Goal: Information Seeking & Learning: Check status

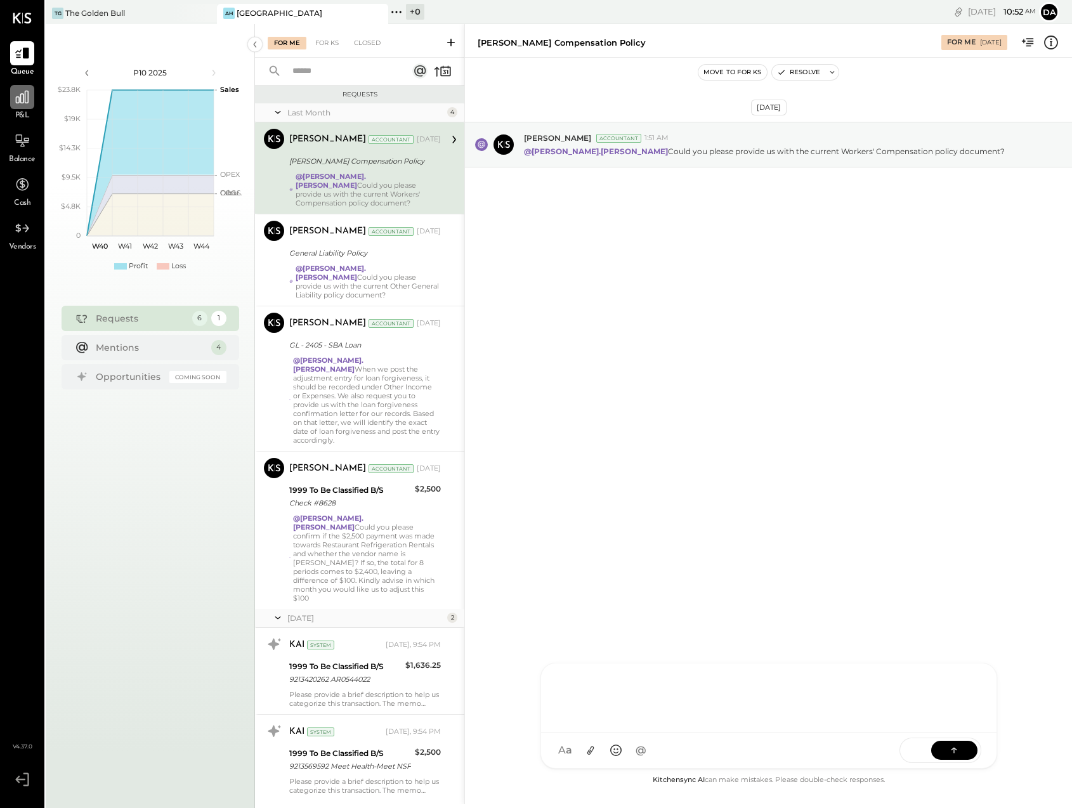
click at [30, 103] on icon at bounding box center [22, 97] width 16 height 16
click at [20, 103] on icon at bounding box center [22, 97] width 16 height 16
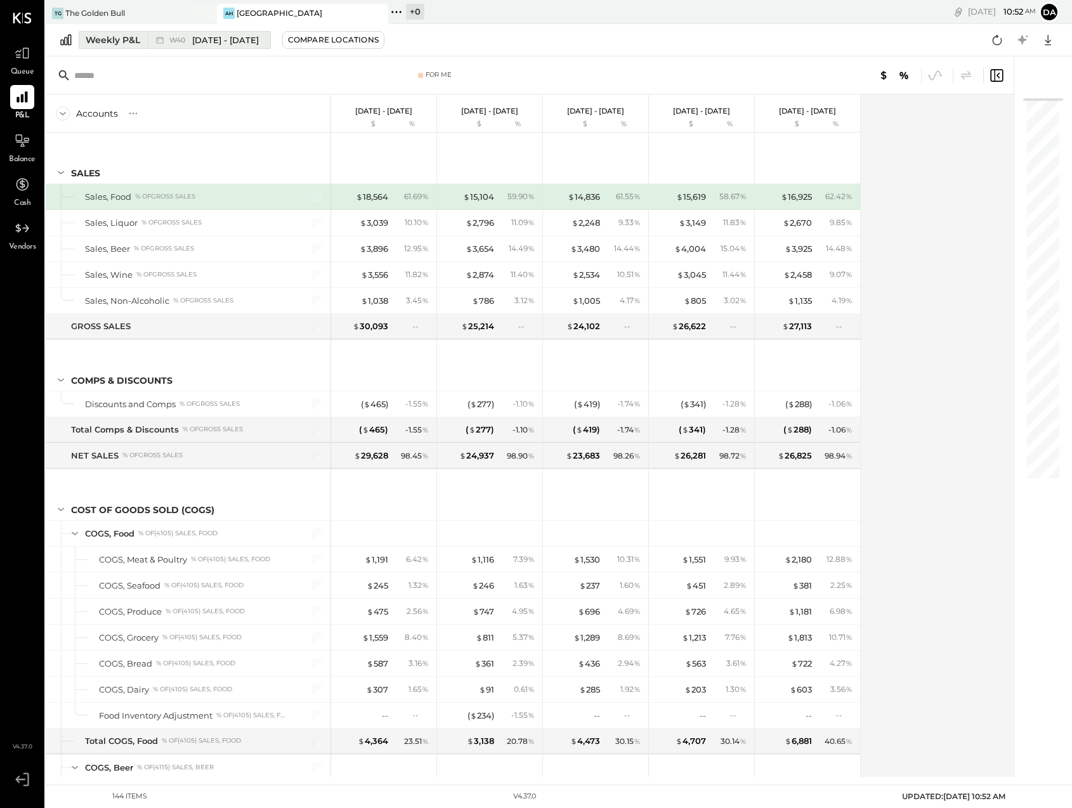
click at [157, 39] on icon at bounding box center [159, 40] width 13 height 13
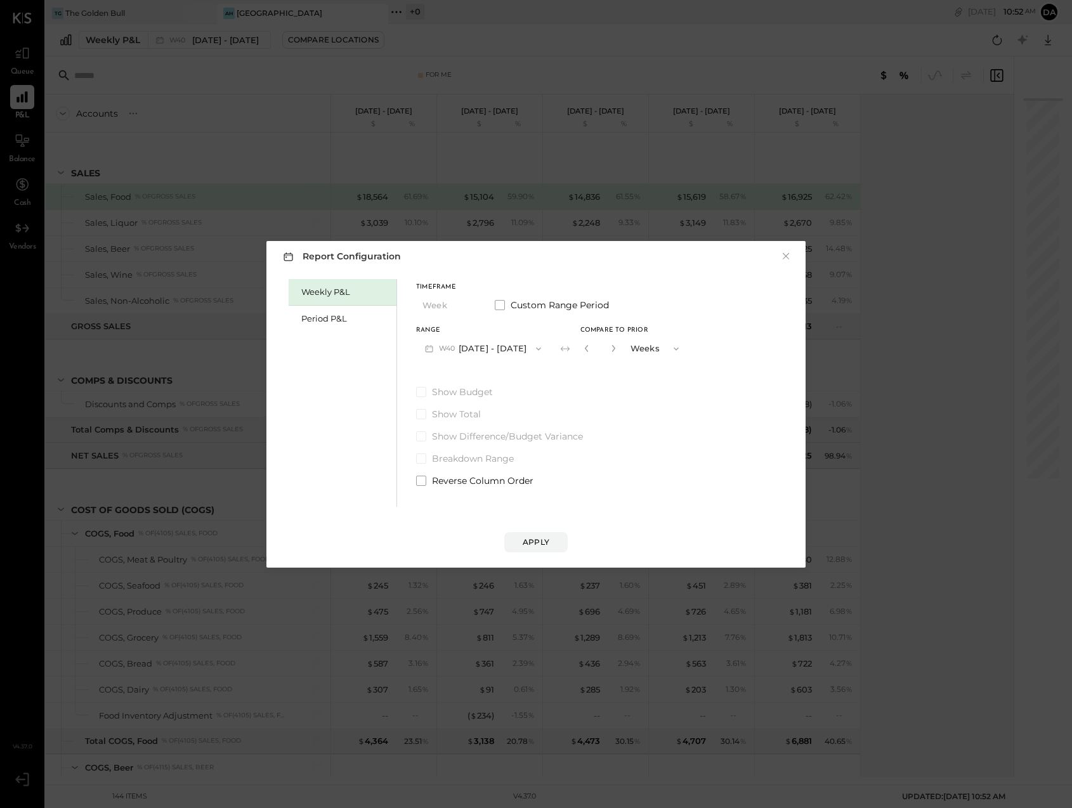
click at [454, 348] on span "W40" at bounding box center [449, 349] width 20 height 10
click at [315, 316] on div "Period P&L" at bounding box center [345, 319] width 89 height 12
click at [426, 345] on icon "button" at bounding box center [428, 348] width 13 height 13
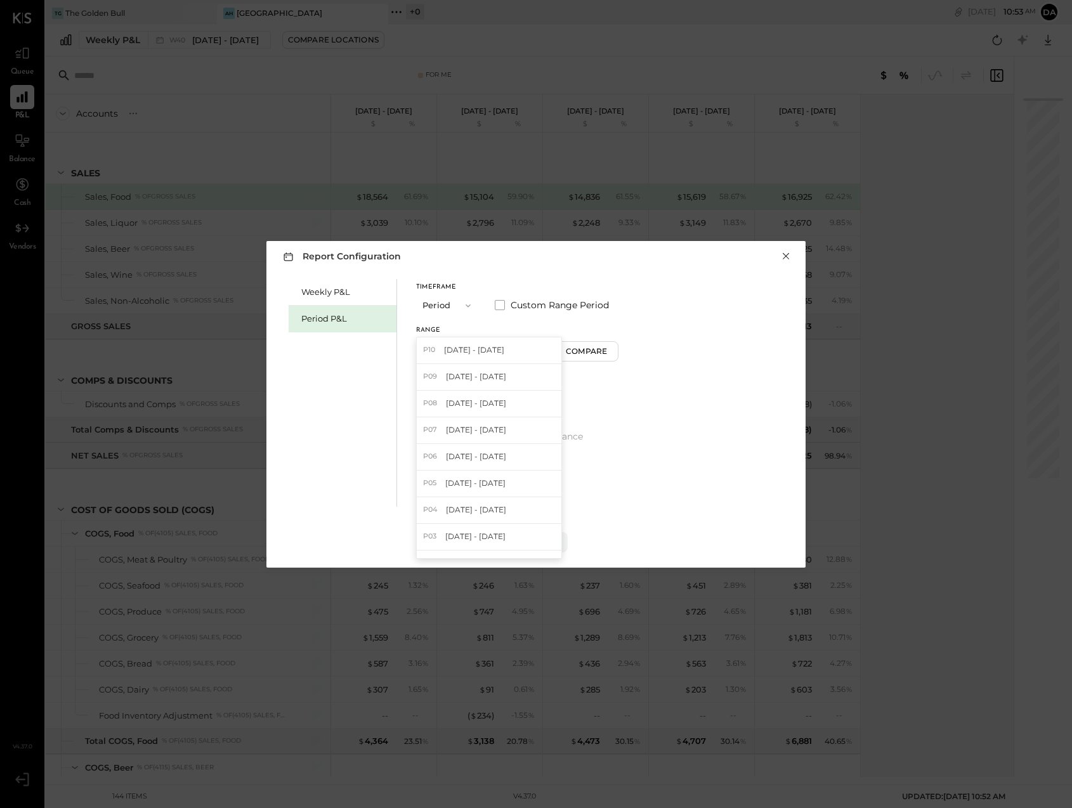
click at [786, 254] on button "×" at bounding box center [785, 256] width 11 height 13
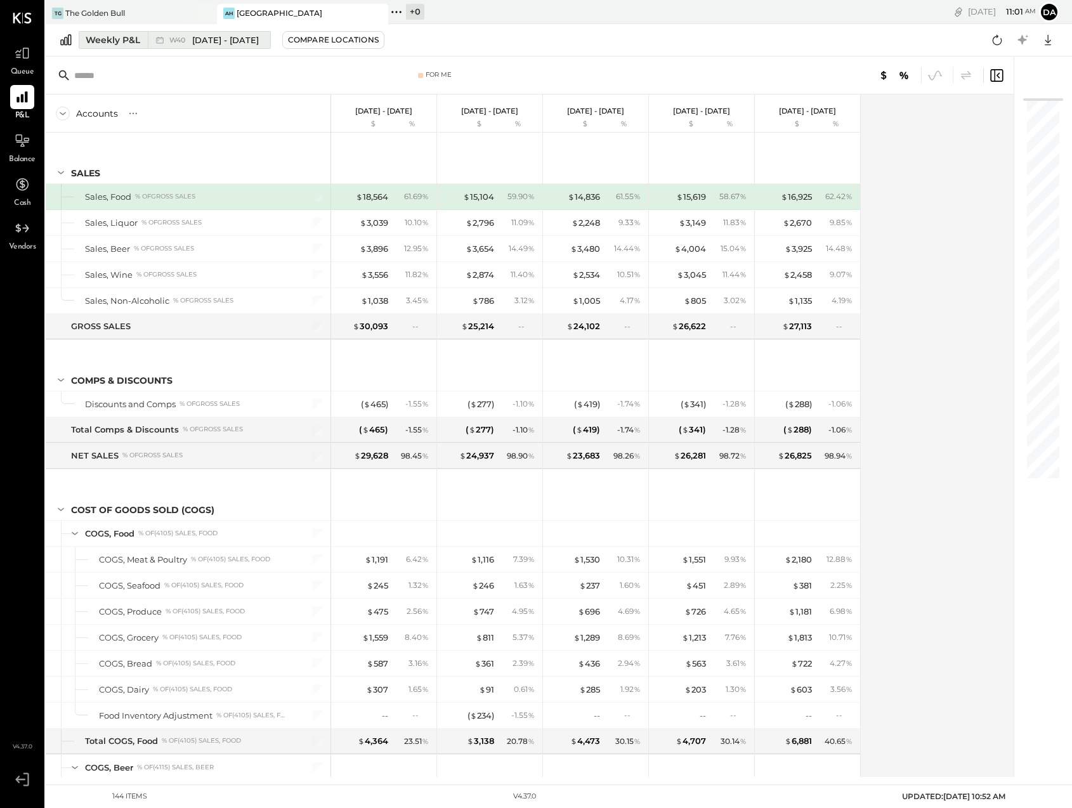
click at [99, 37] on div "Weekly P&L" at bounding box center [113, 40] width 55 height 13
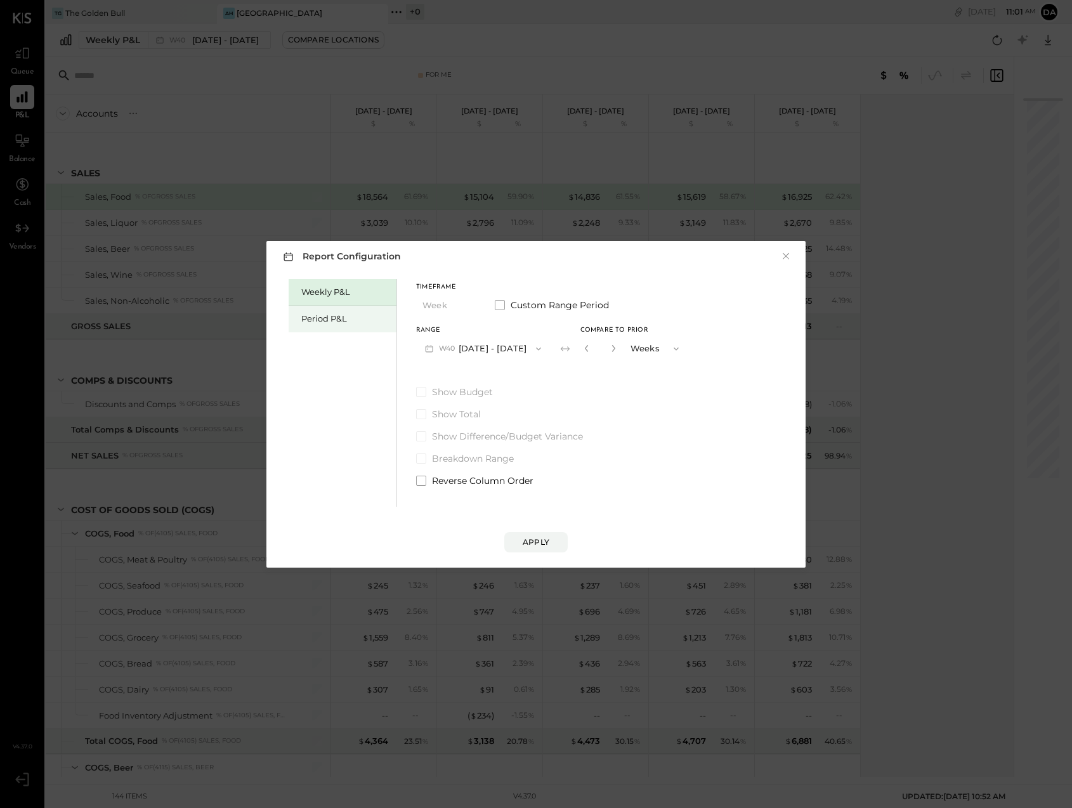
click at [321, 323] on div "Period P&L" at bounding box center [345, 319] width 89 height 12
click at [524, 538] on div "Apply" at bounding box center [536, 542] width 27 height 11
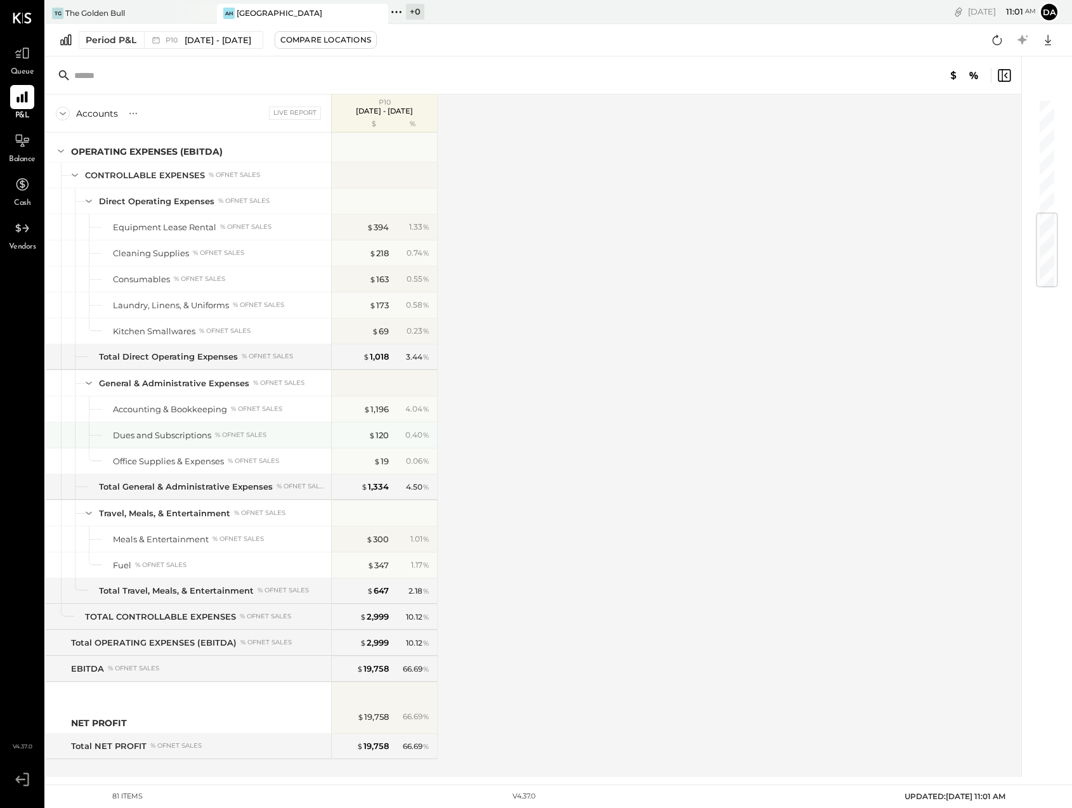
scroll to position [996, 0]
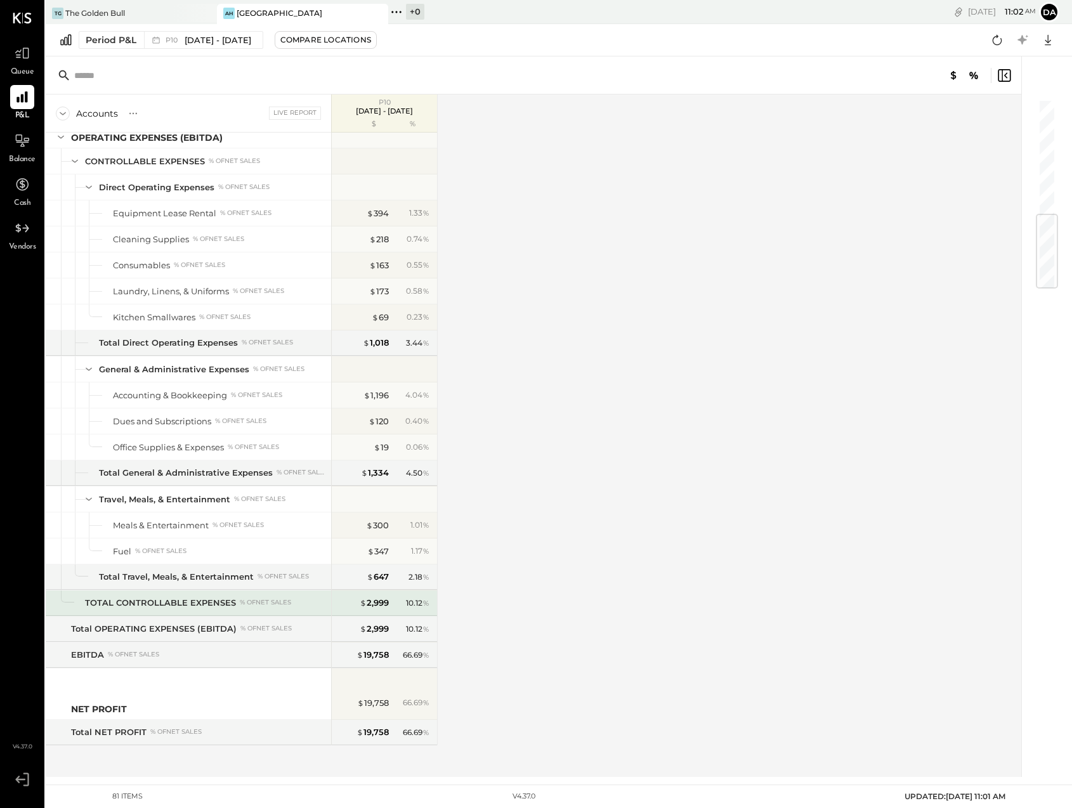
click at [145, 600] on div "TOTAL CONTROLLABLE EXPENSES" at bounding box center [160, 603] width 151 height 12
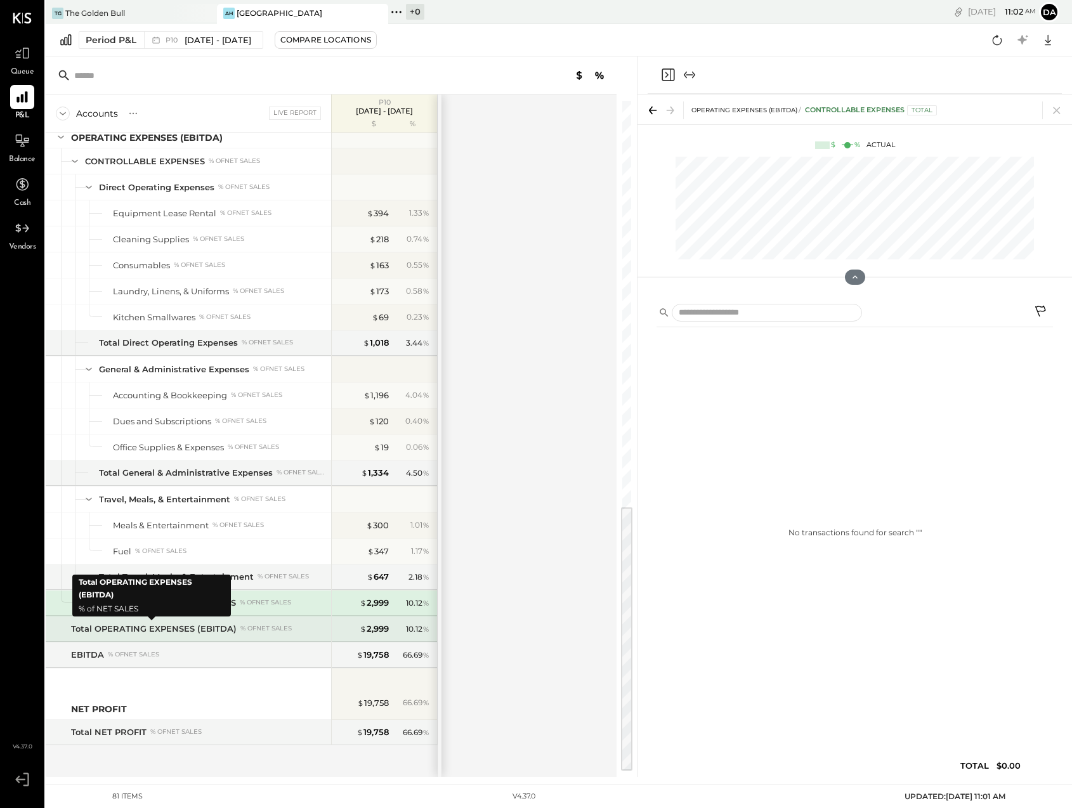
click at [126, 628] on div "Total OPERATING EXPENSES (EBITDA)" at bounding box center [154, 629] width 166 height 12
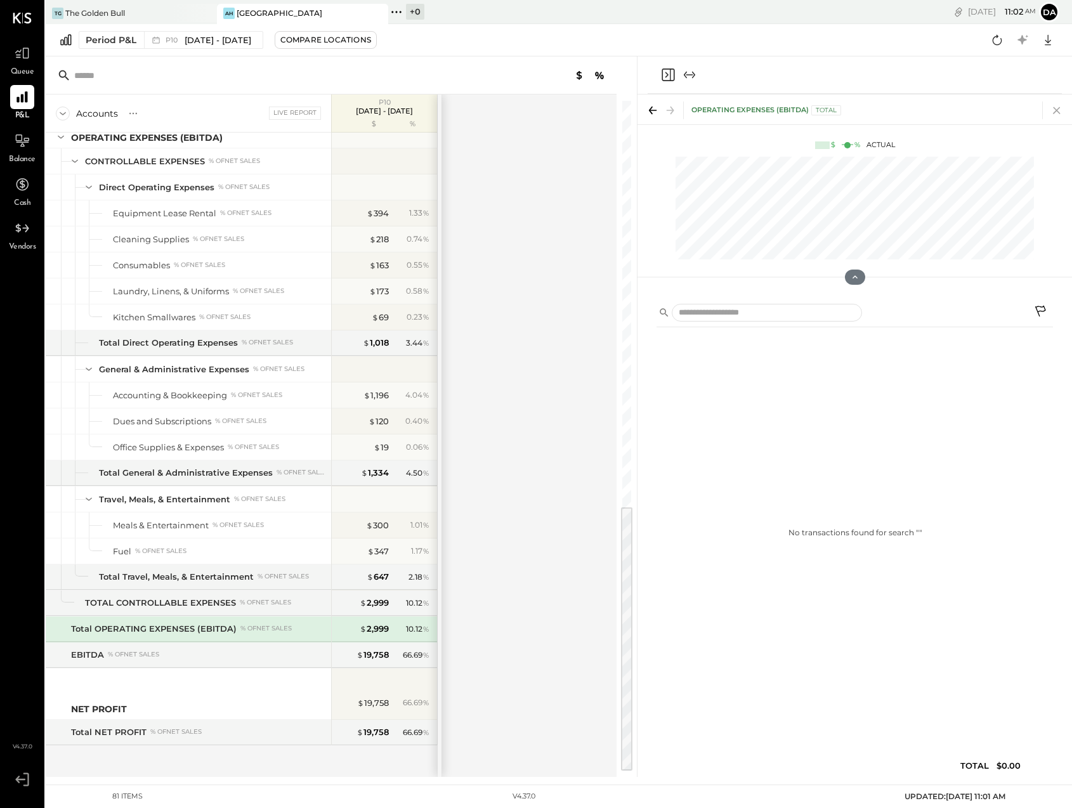
click at [1059, 108] on icon at bounding box center [1056, 110] width 7 height 7
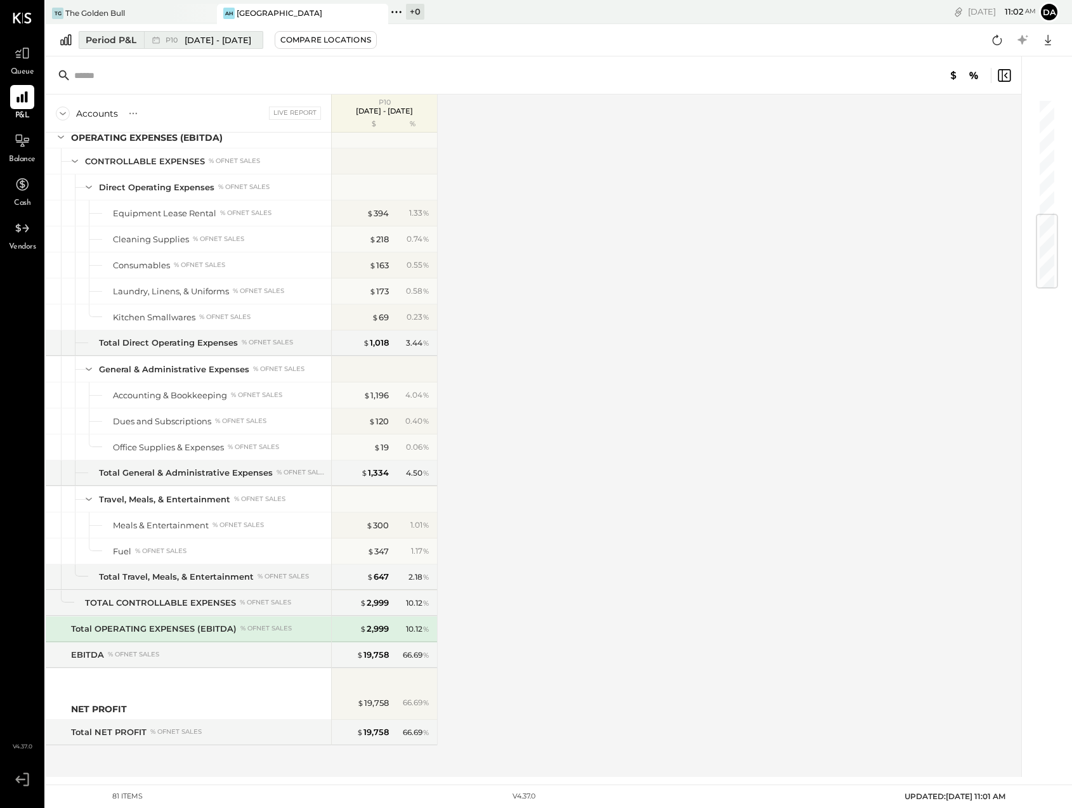
click at [105, 39] on div "Period P&L" at bounding box center [111, 40] width 51 height 13
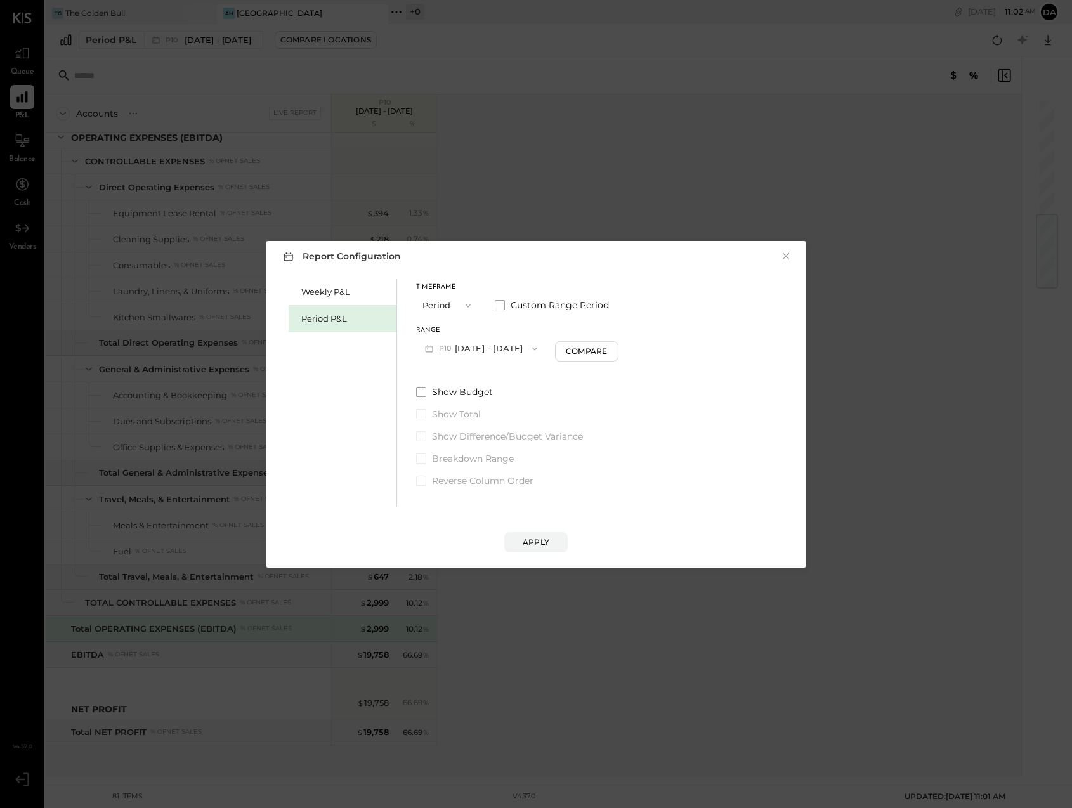
click at [469, 349] on button "P10 Sep 29 - Nov 2, 2025" at bounding box center [481, 348] width 130 height 23
click at [454, 377] on span "Sep 1 - 28, 2025" at bounding box center [476, 376] width 60 height 11
click at [545, 538] on div "Apply" at bounding box center [536, 542] width 27 height 11
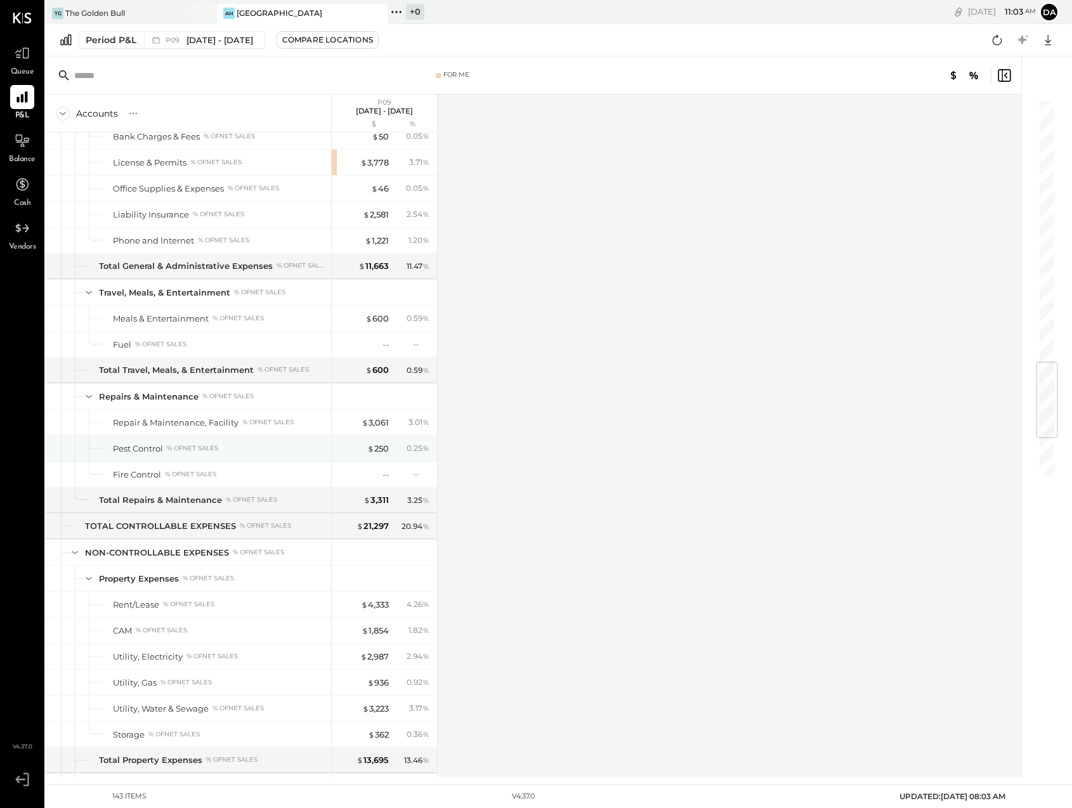
scroll to position [2220, 0]
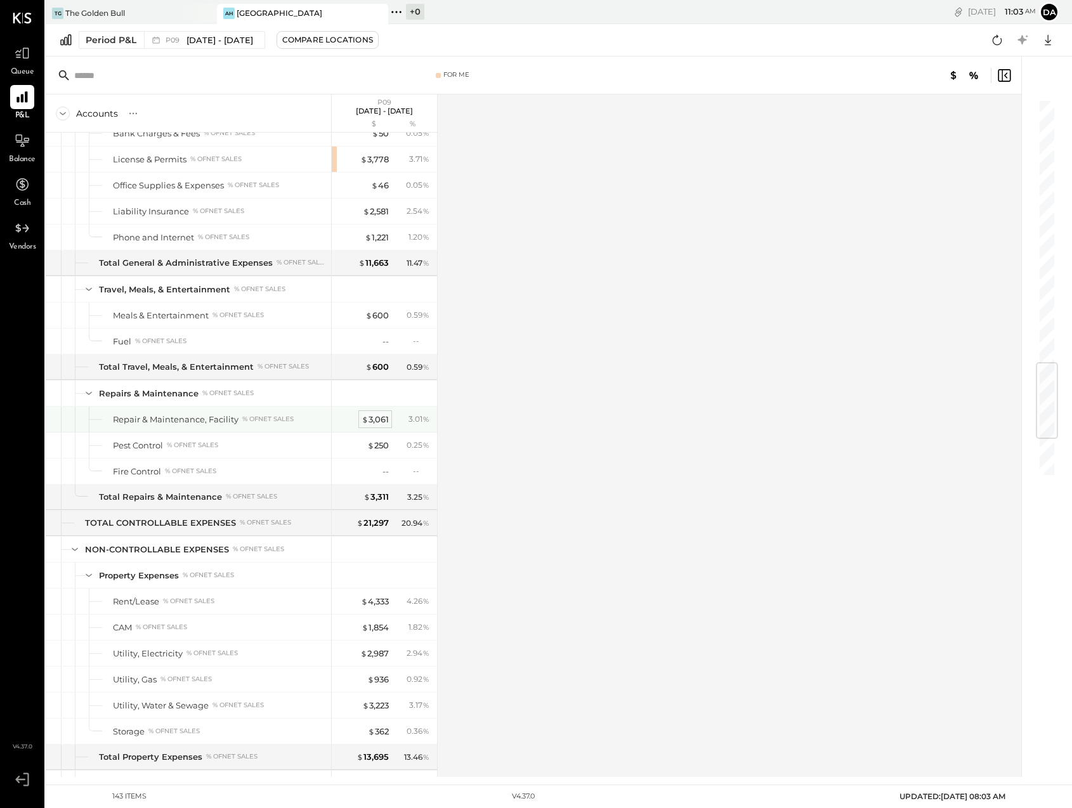
click at [372, 419] on div "$ 3,061" at bounding box center [375, 420] width 27 height 12
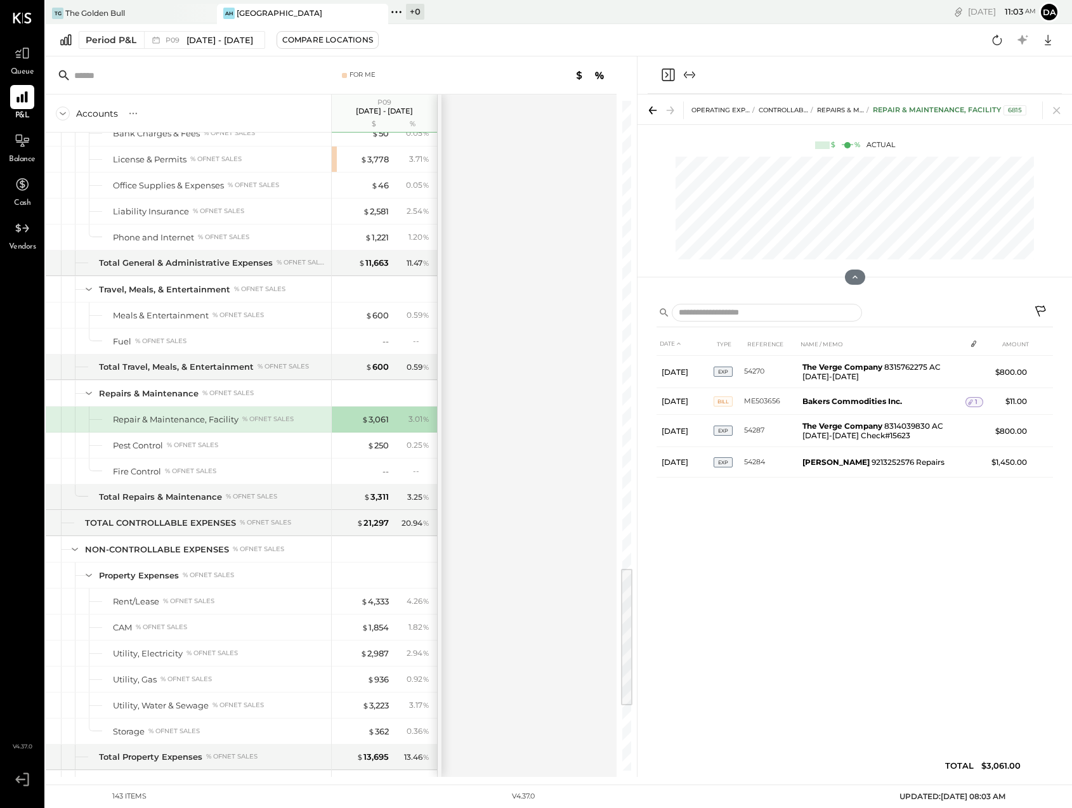
click at [487, 455] on div "Accounts S % GL P09 Sep 1 - 28, 2025 $ % SALES Sales, Food % of GROSS SALES Sal…" at bounding box center [332, 435] width 573 height 682
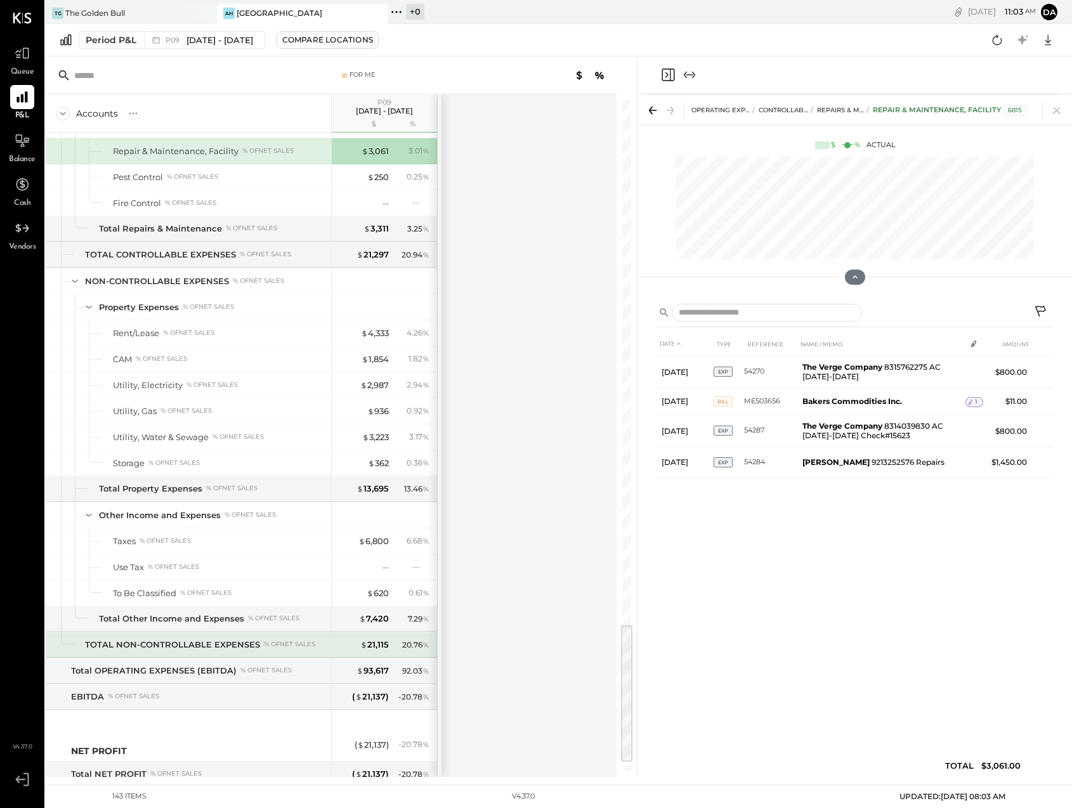
scroll to position [2490, 0]
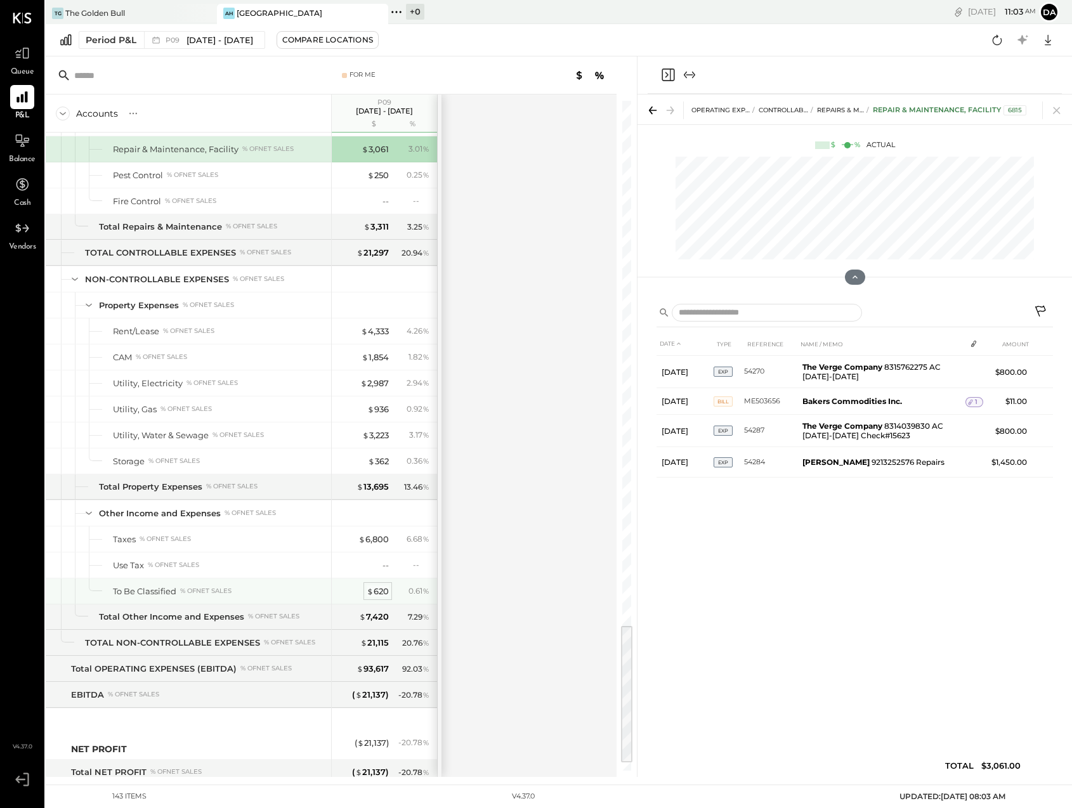
click at [379, 590] on div "$ 620" at bounding box center [378, 591] width 22 height 12
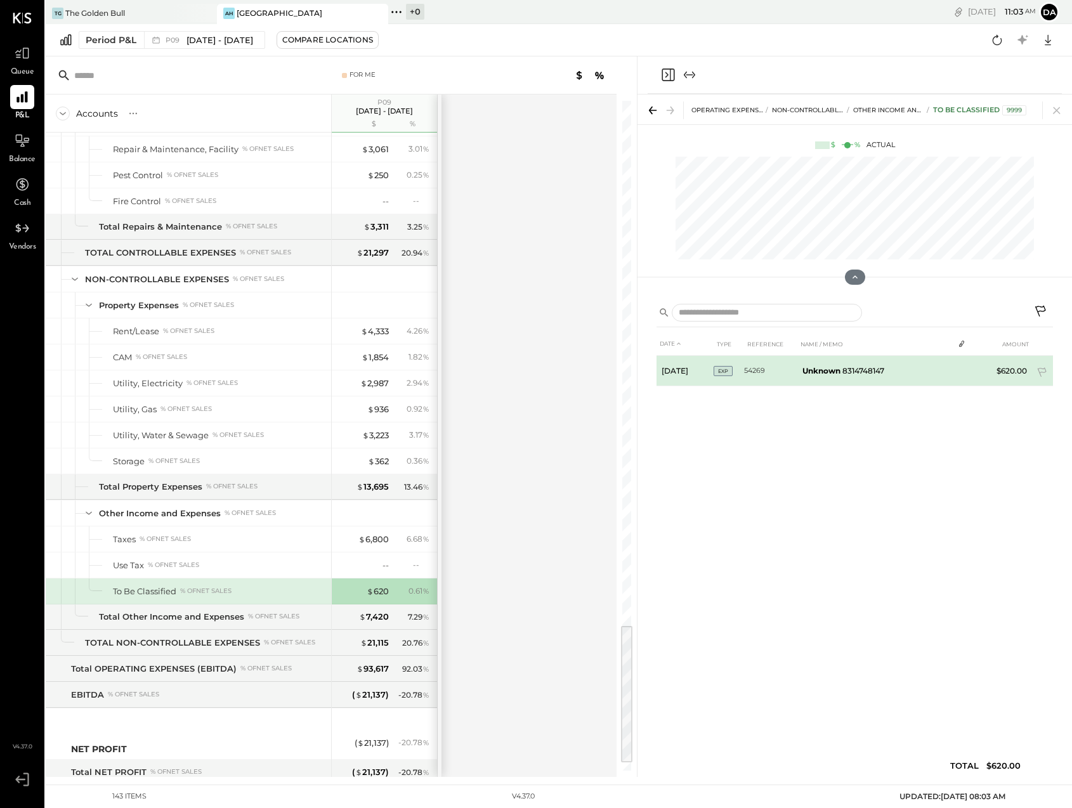
click at [833, 363] on td "Unknown 8314748147" at bounding box center [875, 371] width 156 height 30
click at [831, 368] on b "Unknown" at bounding box center [821, 371] width 38 height 10
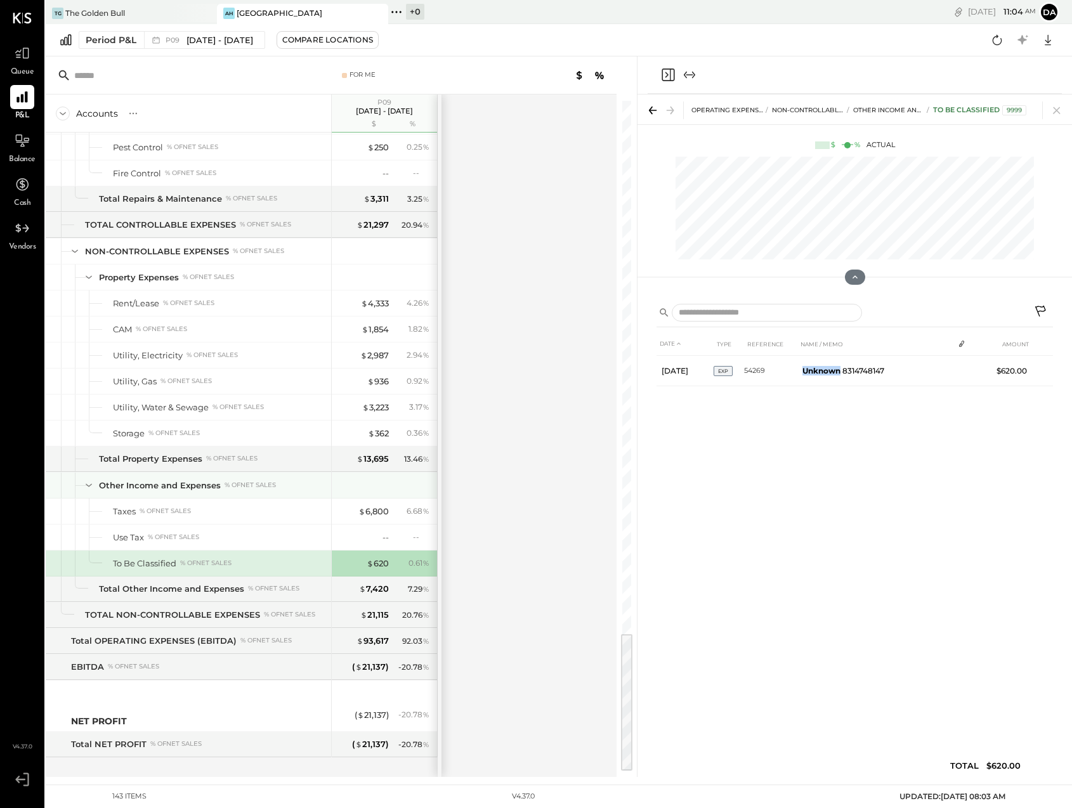
scroll to position [2530, 0]
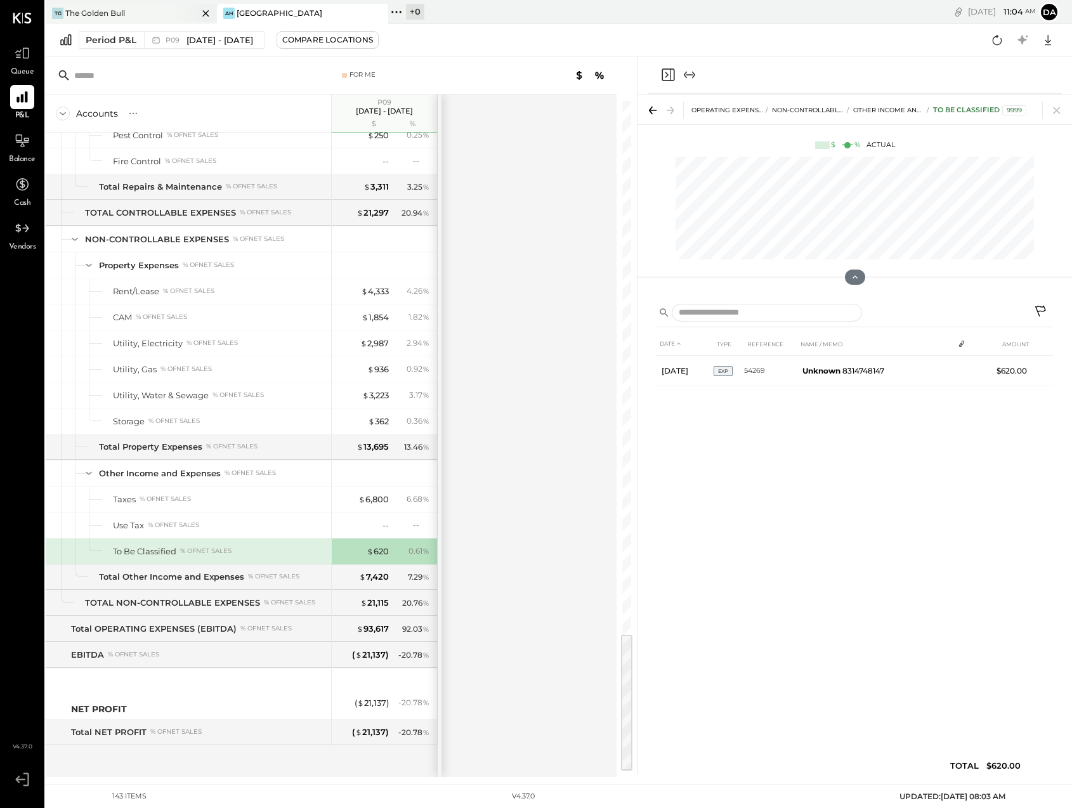
click at [88, 8] on div "The Golden Bull" at bounding box center [95, 13] width 60 height 11
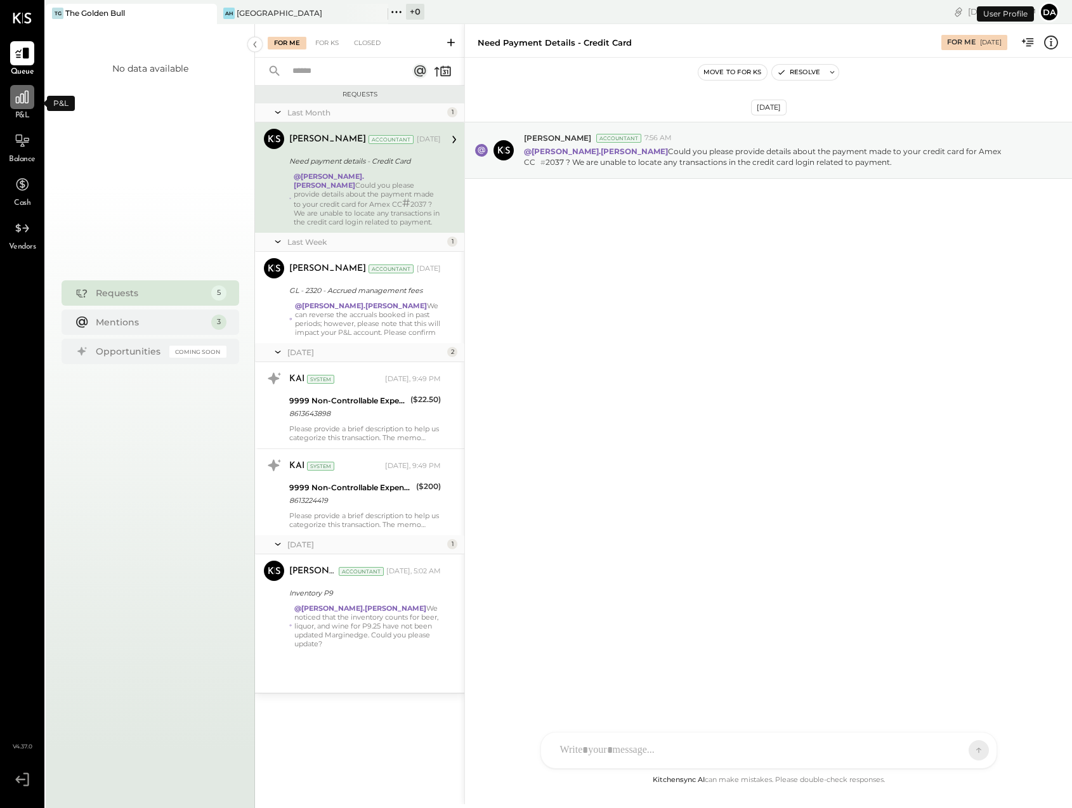
click at [22, 101] on icon at bounding box center [22, 97] width 16 height 16
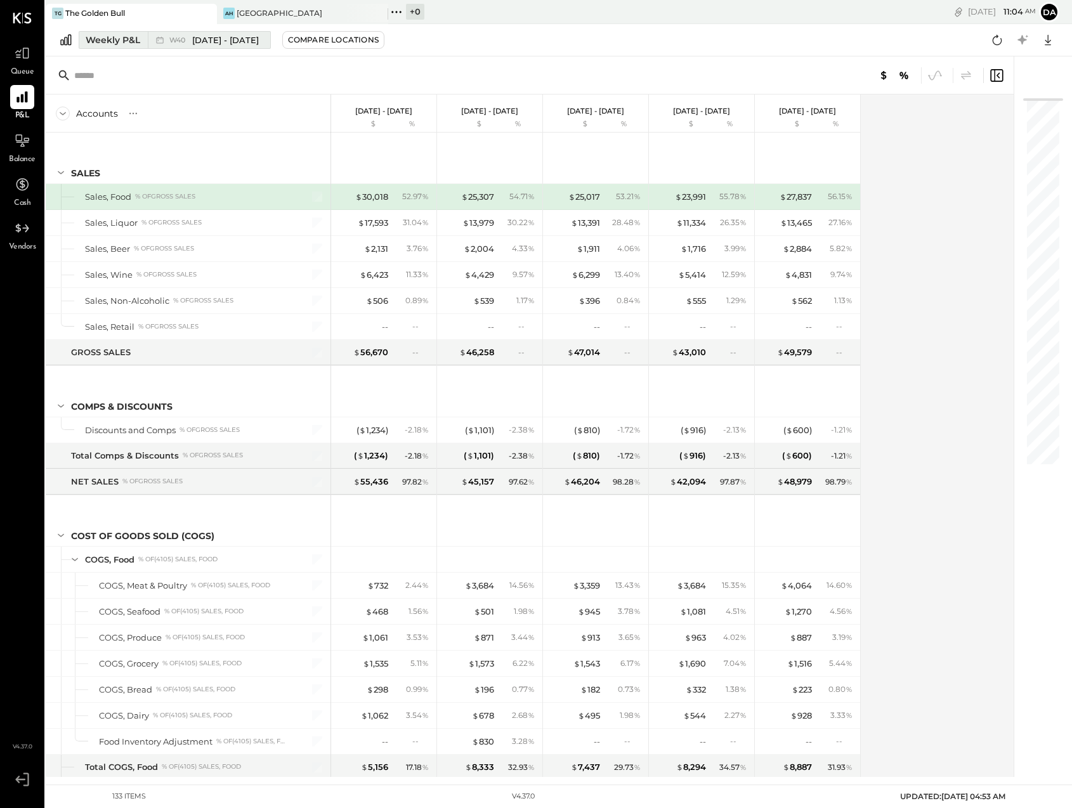
click at [92, 44] on div "Weekly P&L" at bounding box center [113, 40] width 55 height 13
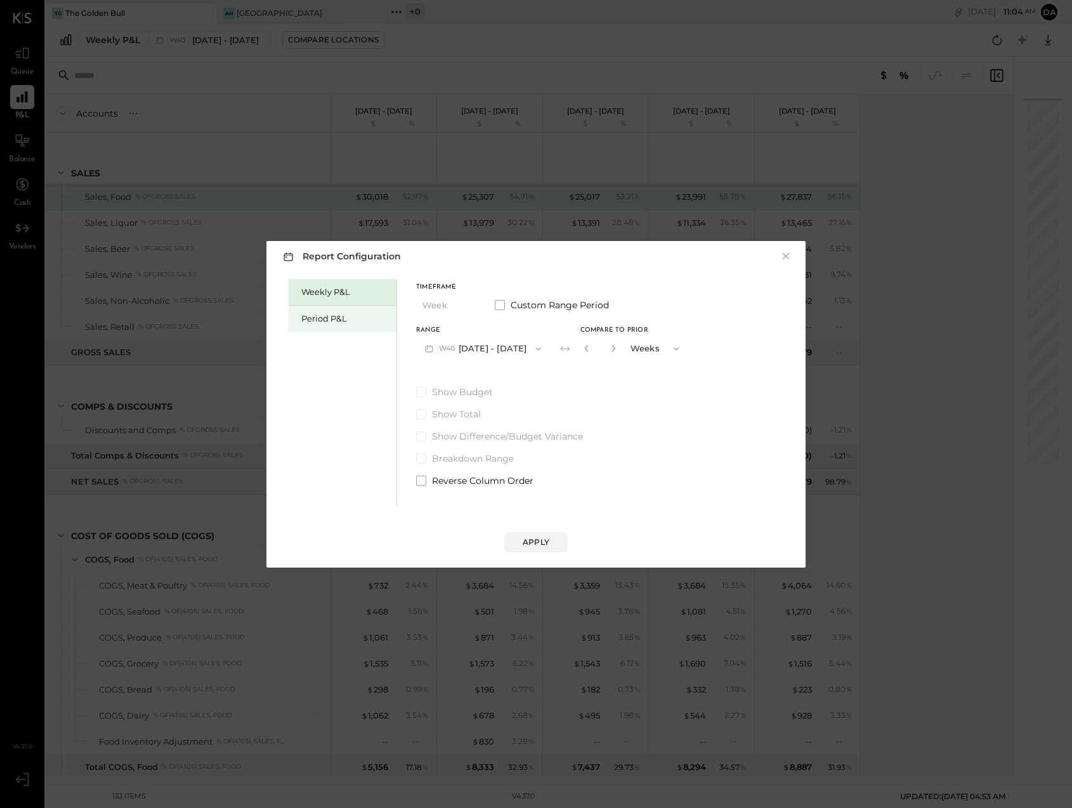
click at [298, 318] on div "Period P&L" at bounding box center [343, 319] width 108 height 27
click at [439, 349] on span "P10" at bounding box center [447, 349] width 16 height 10
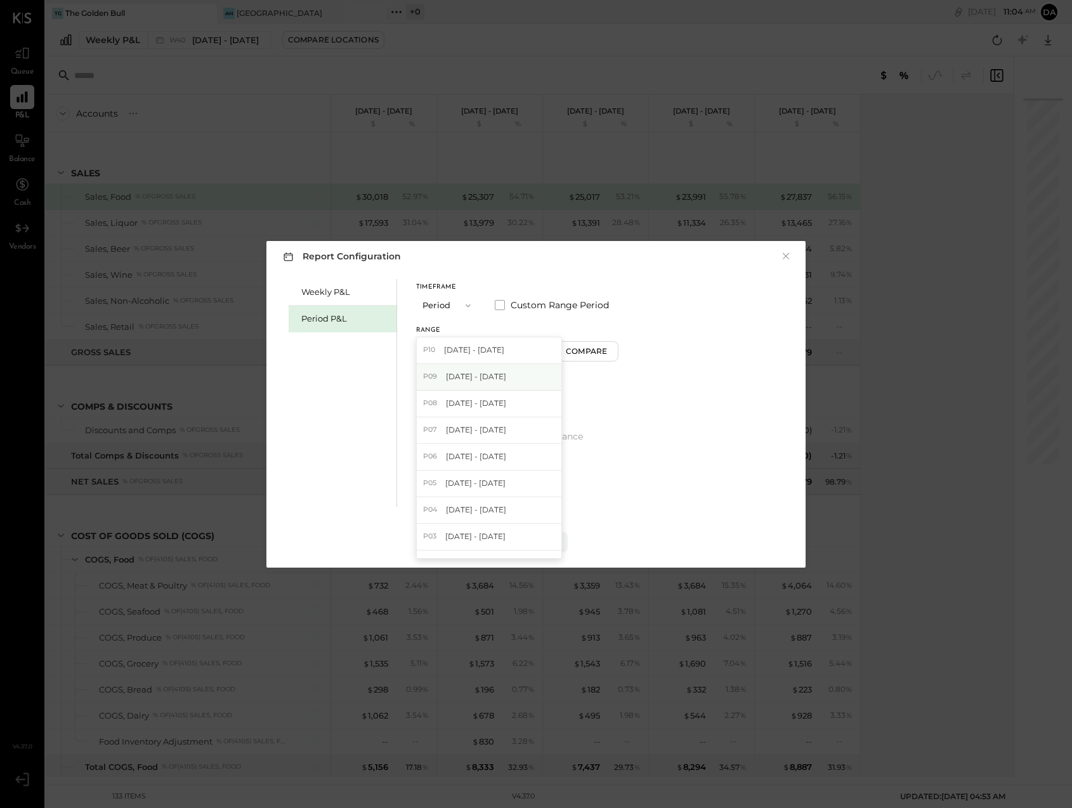
click at [443, 374] on div "P09 Sep 1 - 28, 2025" at bounding box center [489, 377] width 145 height 27
click at [533, 543] on div "Apply" at bounding box center [536, 542] width 27 height 11
